Goal: Task Accomplishment & Management: Use online tool/utility

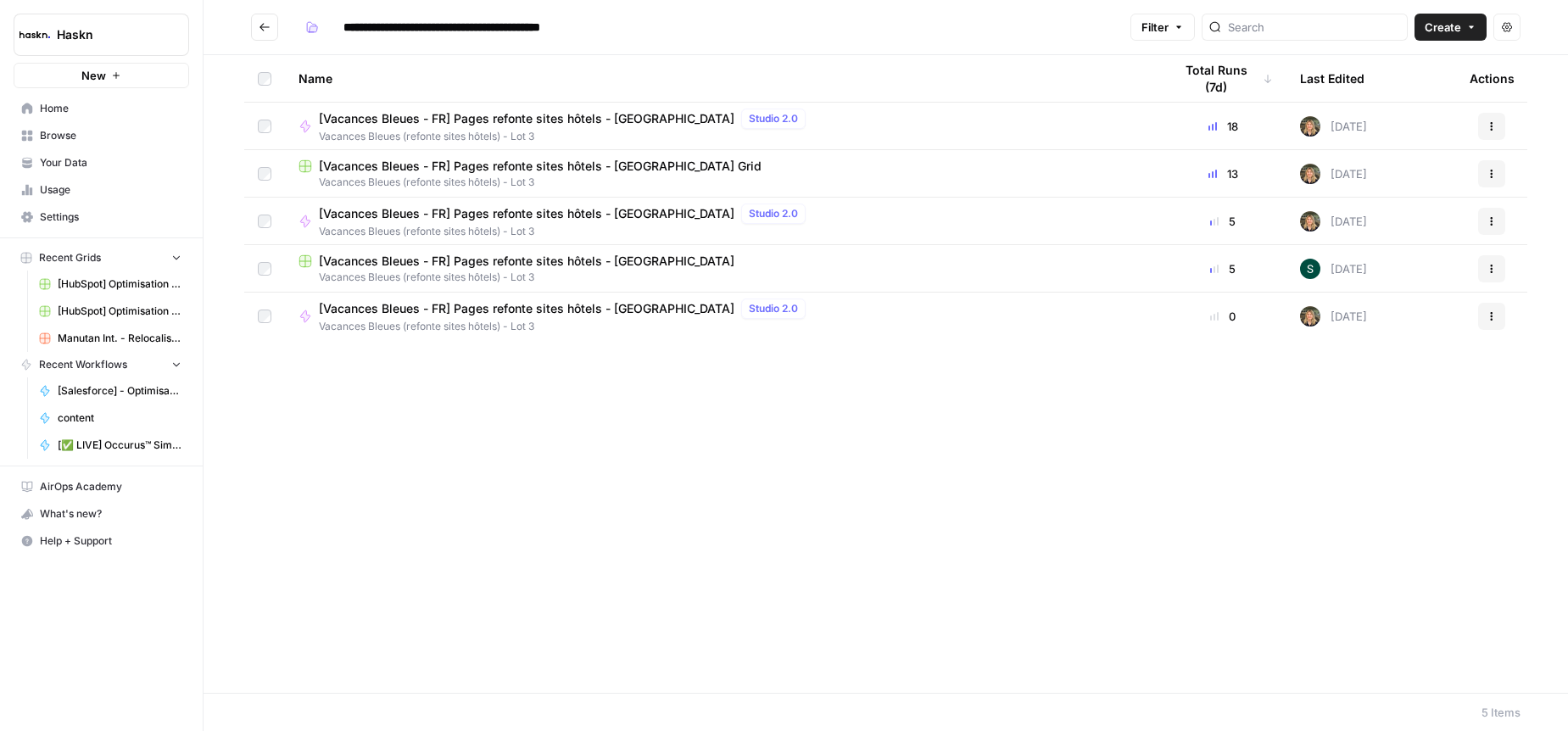
click at [542, 163] on span "[Vacances Bleues - FR] Pages refonte sites hôtels - [GEOGRAPHIC_DATA] Grid" at bounding box center [540, 167] width 443 height 17
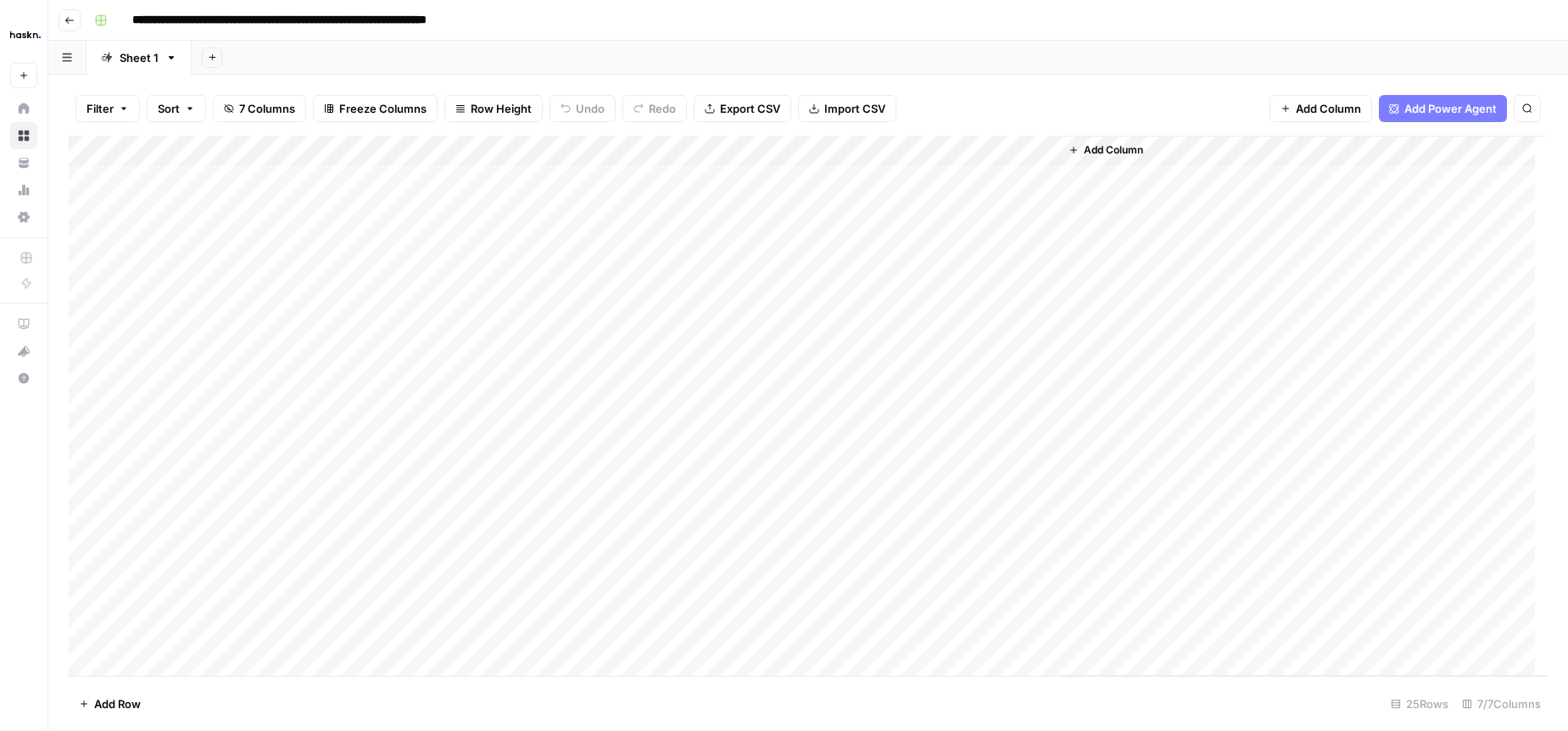
scroll to position [85, 0]
click at [1041, 496] on div "Add Column" at bounding box center [808, 406] width 1479 height 540
